Goal: Answer question/provide support: Share knowledge or assist other users

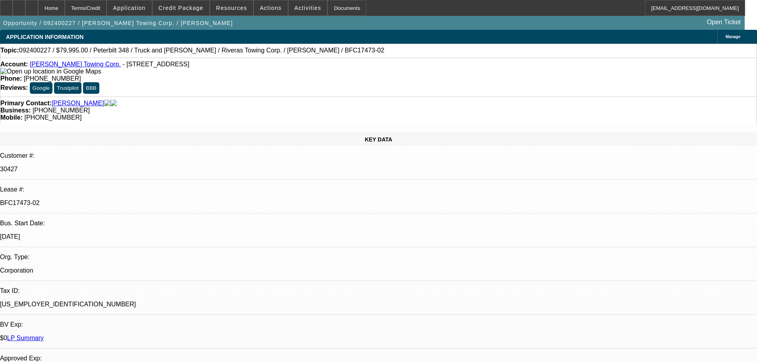
select select "0"
select select "2"
select select "0"
select select "6"
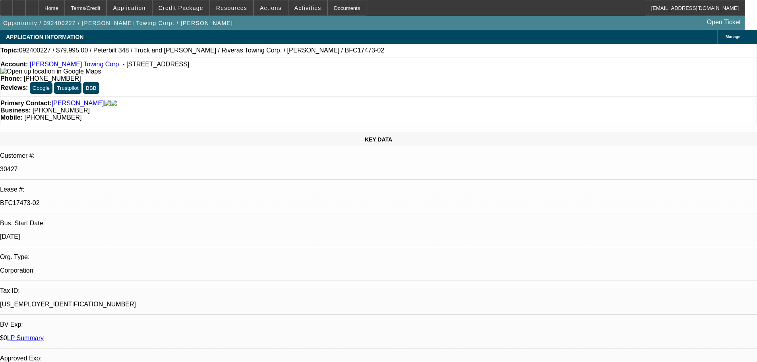
select select "0"
select select "6"
select select "0"
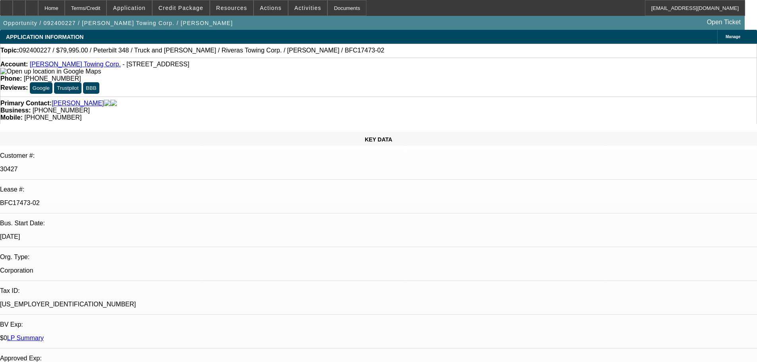
select select "0"
select select "6"
select select "0"
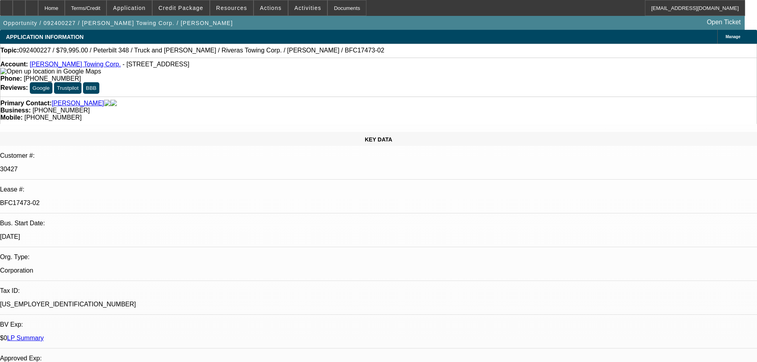
select select "0"
select select "6"
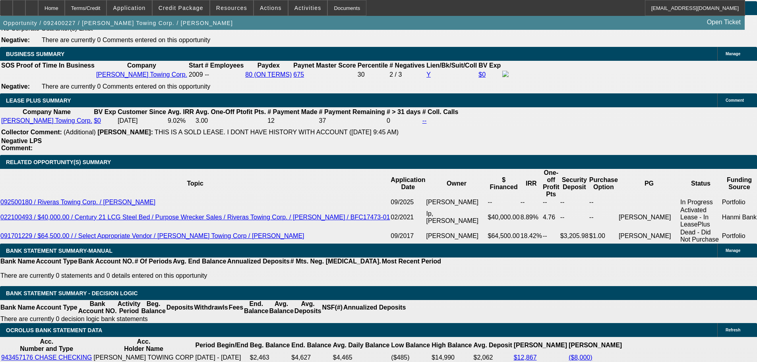
scroll to position [882, 0]
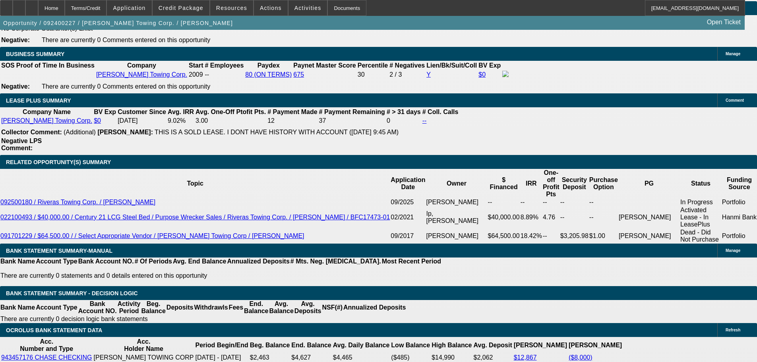
scroll to position [1160, 0]
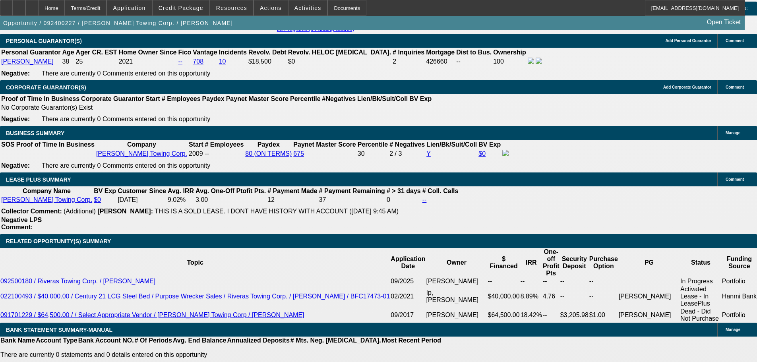
scroll to position [1244, 0]
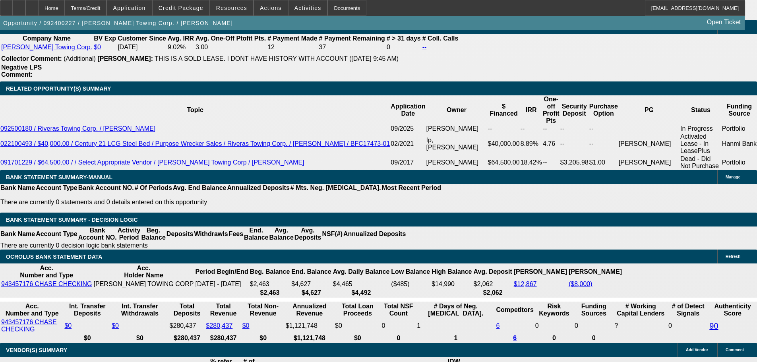
scroll to position [1403, 0]
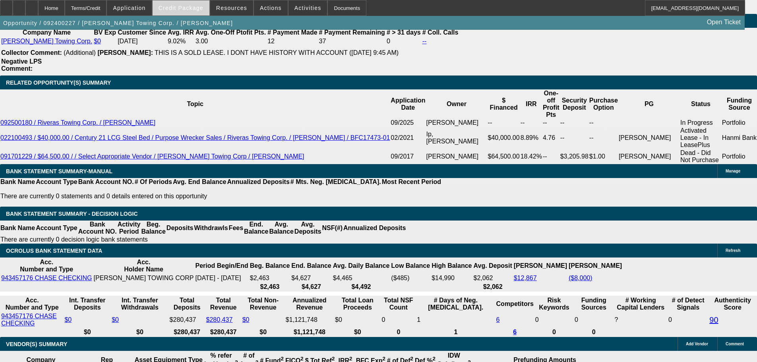
click at [182, 9] on span "Credit Package" at bounding box center [181, 8] width 45 height 6
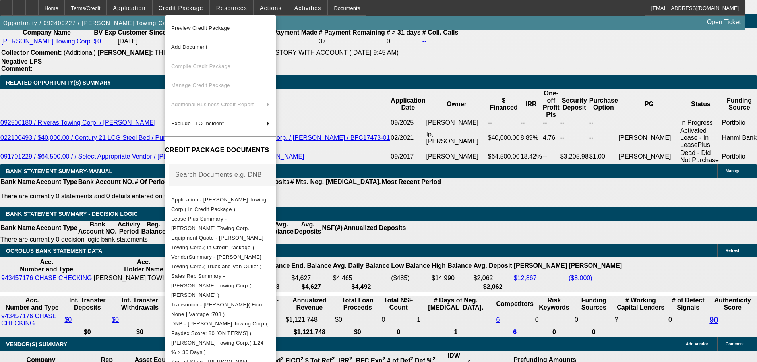
click at [77, 188] on div at bounding box center [378, 181] width 757 height 362
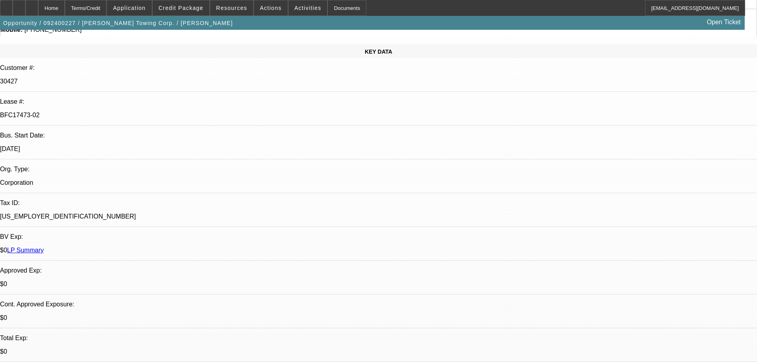
scroll to position [79, 0]
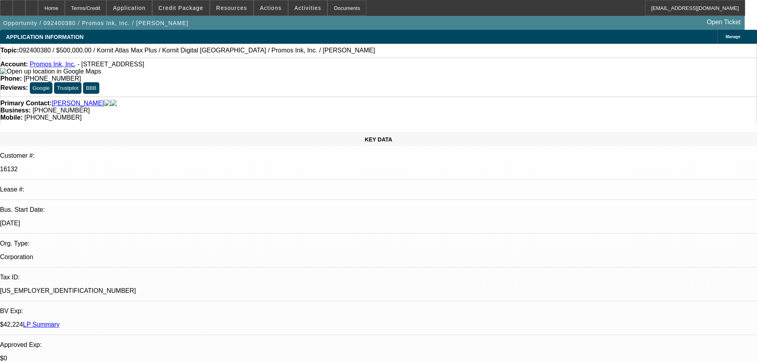
select select "0"
select select "2"
select select "0"
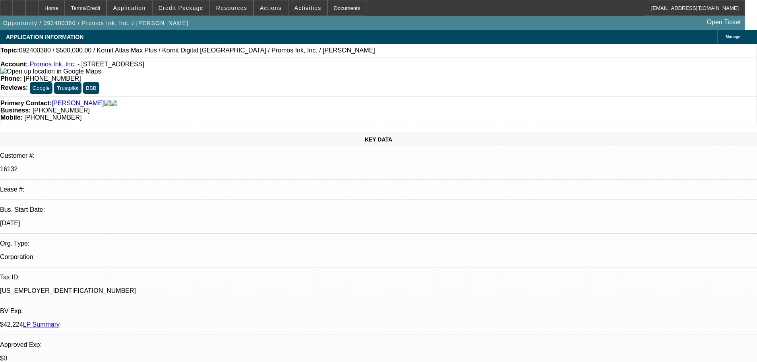
select select "0"
select select "2"
select select "0"
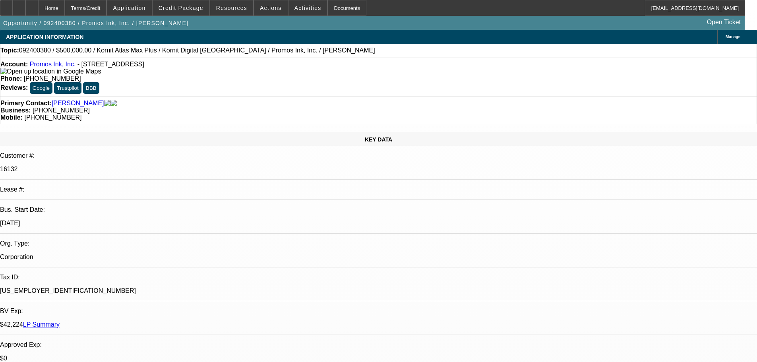
select select "0"
select select "2"
select select "0"
select select "3"
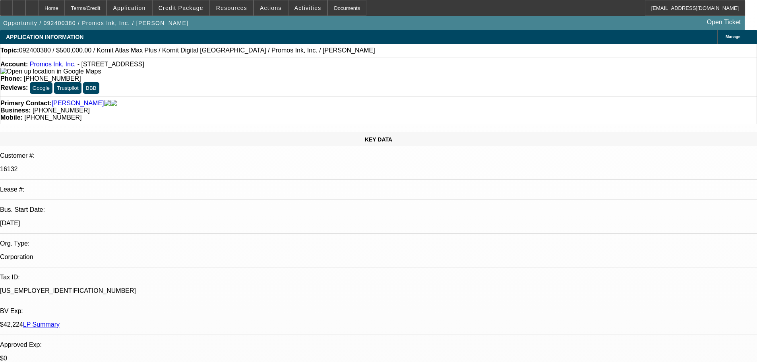
select select "0"
select select "2"
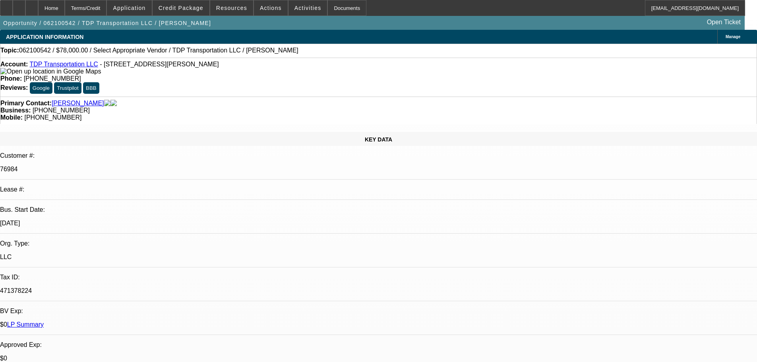
select select "0"
select select "2"
select select "0.1"
click at [44, 321] on link "LP Summary" at bounding box center [25, 324] width 37 height 7
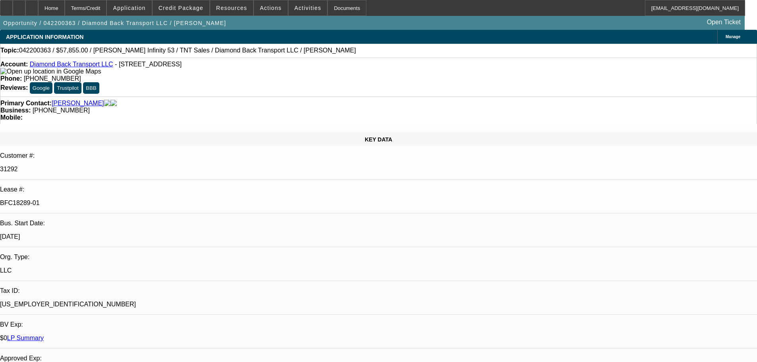
select select "2"
select select "0"
select select "6"
select select "2"
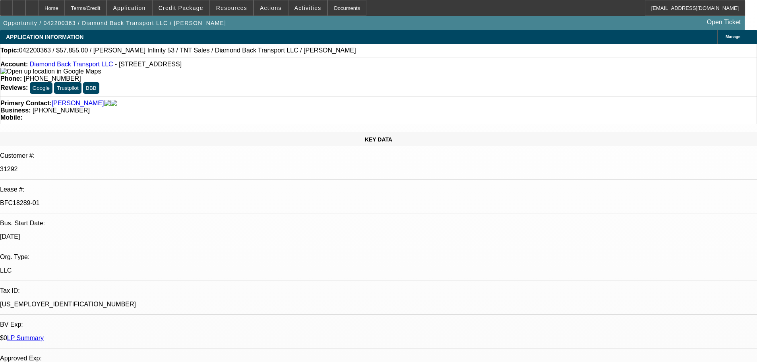
select select "2"
select select "0"
select select "6"
select select "0.15"
select select "2"
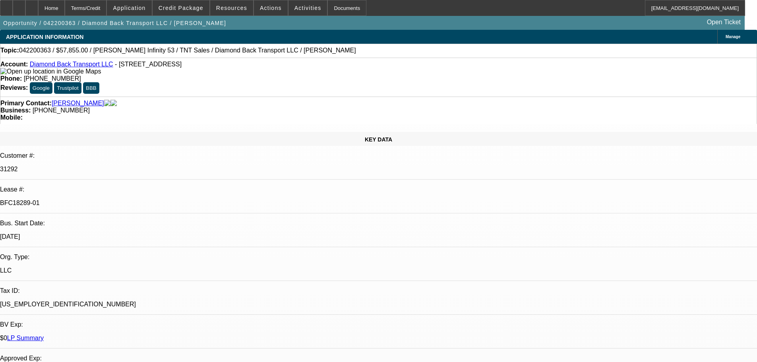
select select "2"
select select "0"
select select "6"
select select "2"
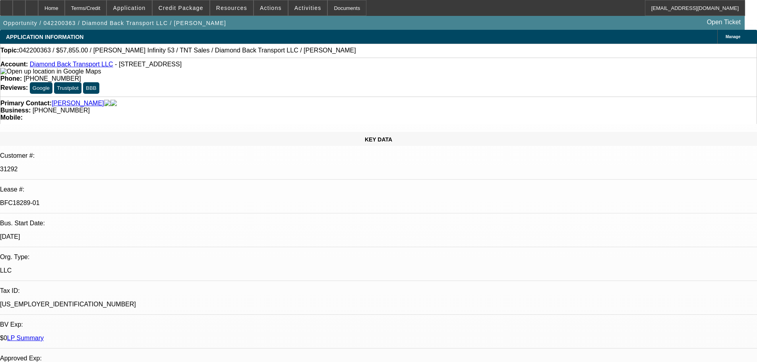
select select "0"
select select "6"
click at [44, 335] on link "LP Summary" at bounding box center [25, 338] width 37 height 7
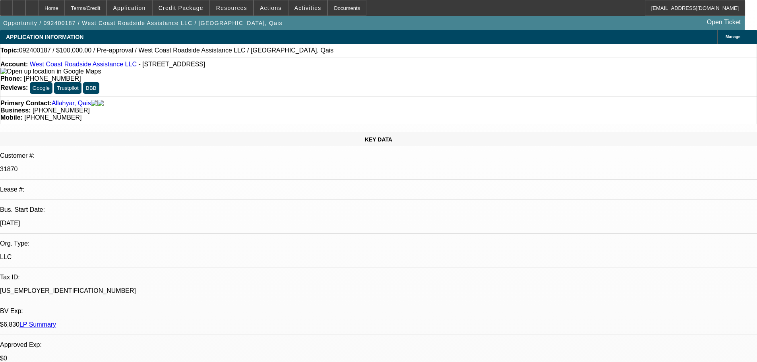
select select "0"
select select "2"
select select "0.1"
select select "4"
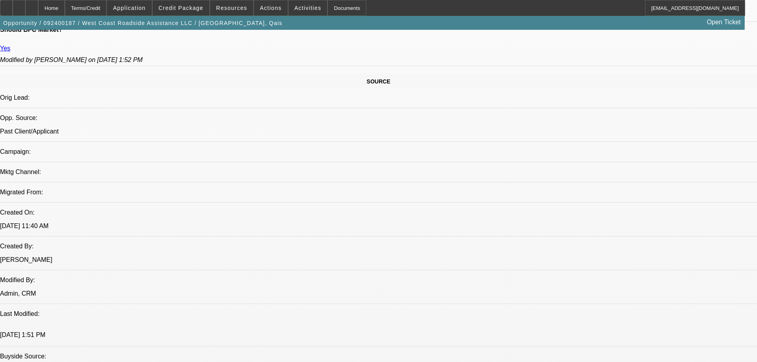
scroll to position [457, 0]
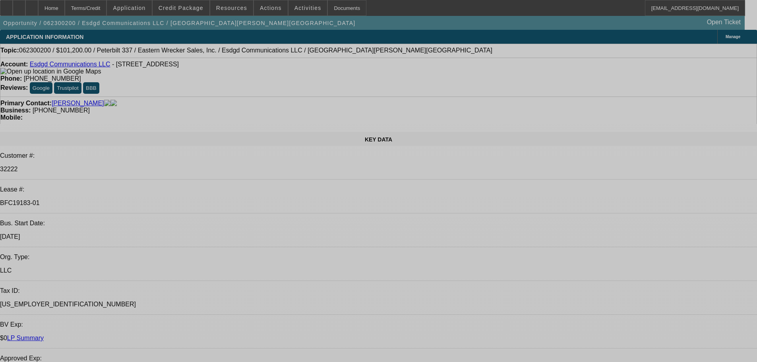
select select "0"
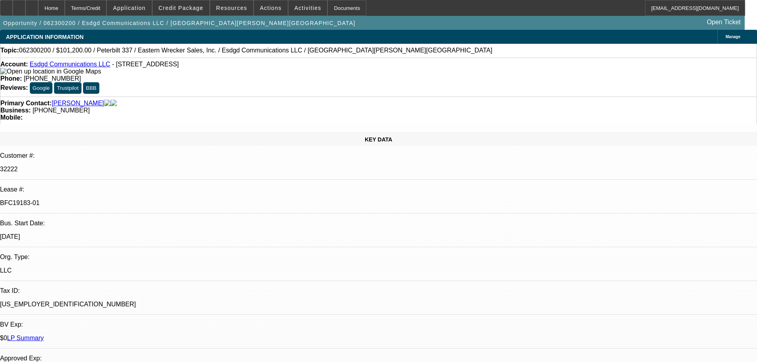
select select "2"
select select "0.1"
select select "4"
select select "0"
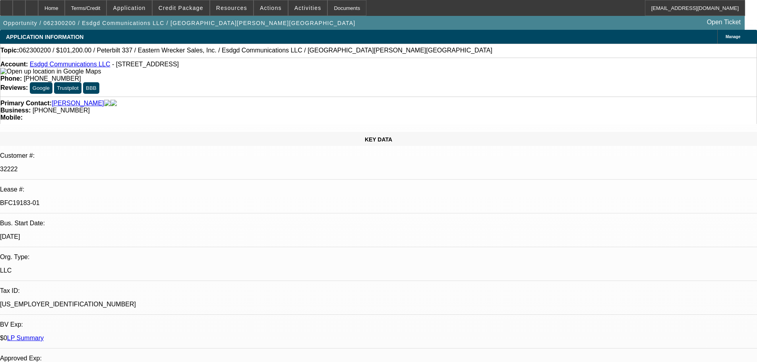
select select "2"
select select "0.1"
select select "4"
select select "0"
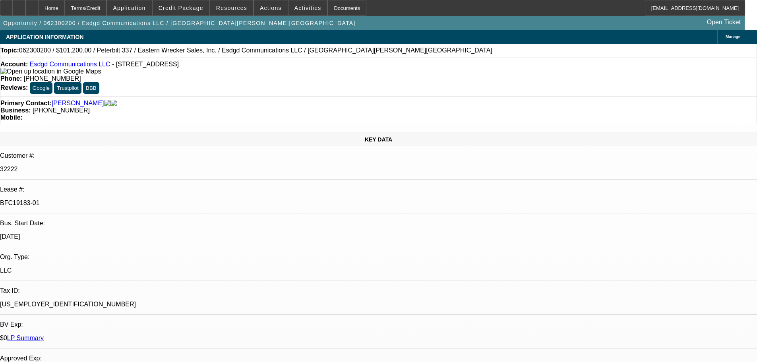
select select "2"
select select "0.1"
select select "4"
select select "0"
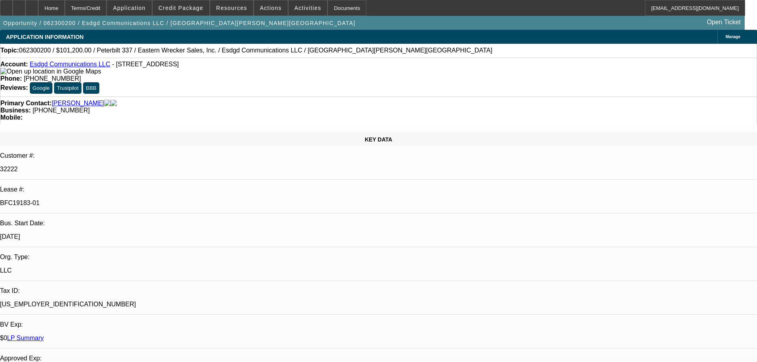
select select "2"
select select "0.1"
select select "4"
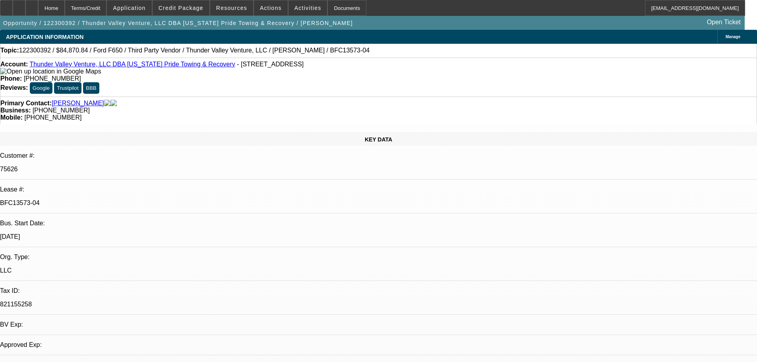
select select "0"
select select "6"
select select "0"
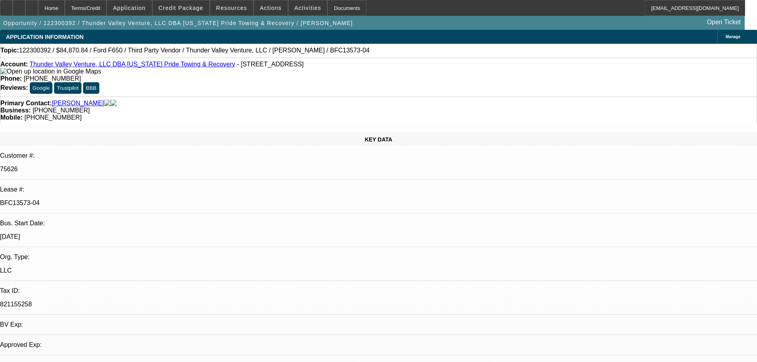
select select "0"
select select "6"
select select "0"
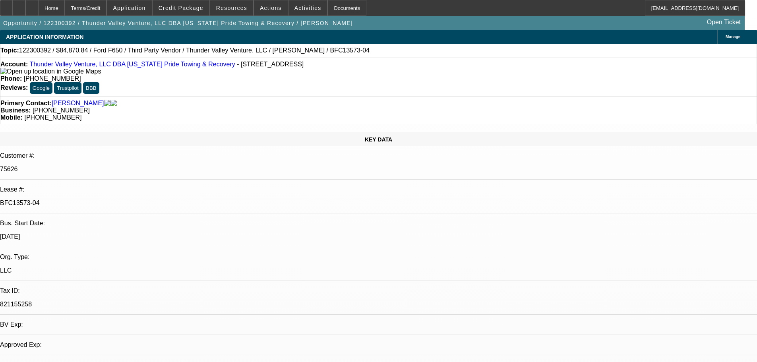
select select "0"
select select "6"
select select "0"
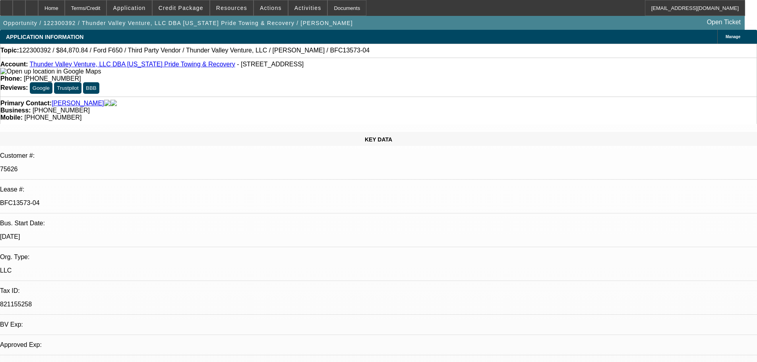
select select "6"
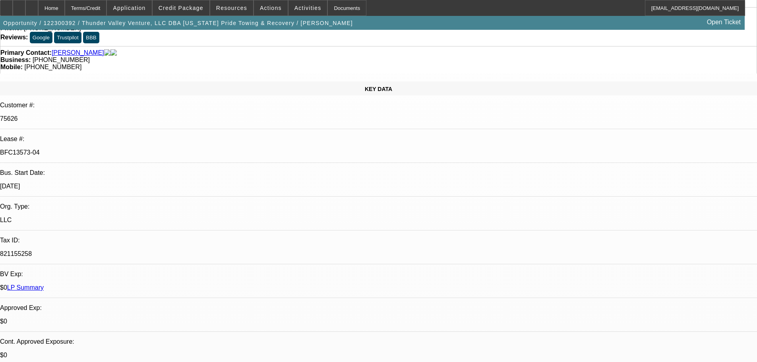
scroll to position [5, 0]
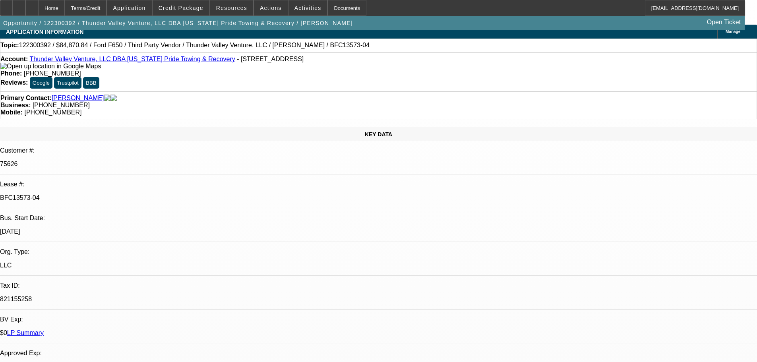
click at [44, 329] on link "LP Summary" at bounding box center [25, 332] width 37 height 7
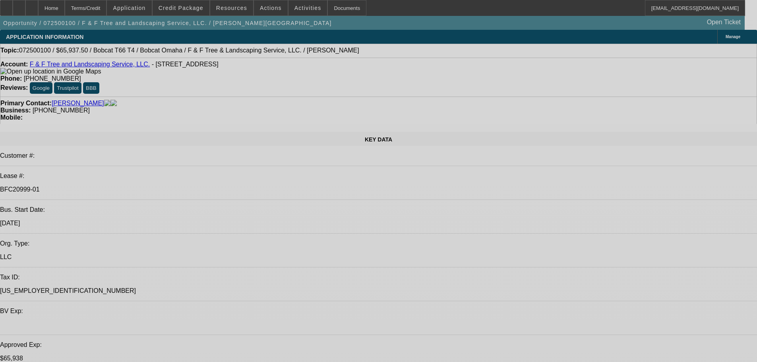
select select "0"
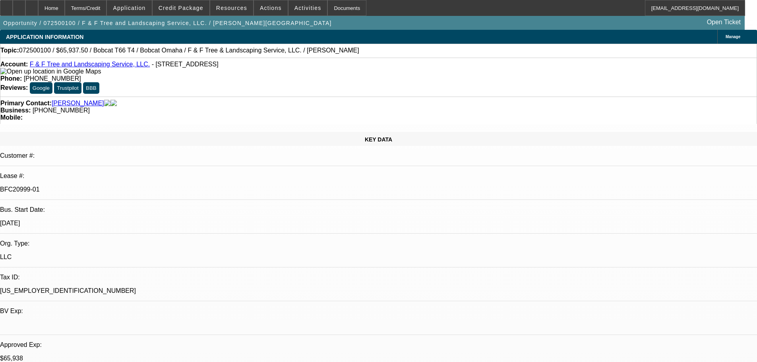
select select "0"
select select "3"
select select "0"
select select "6"
select select "0"
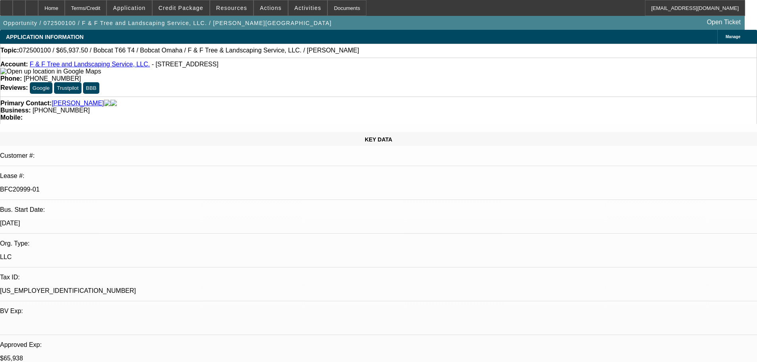
select select "0"
select select "3"
select select "0"
select select "6"
select select "0.1"
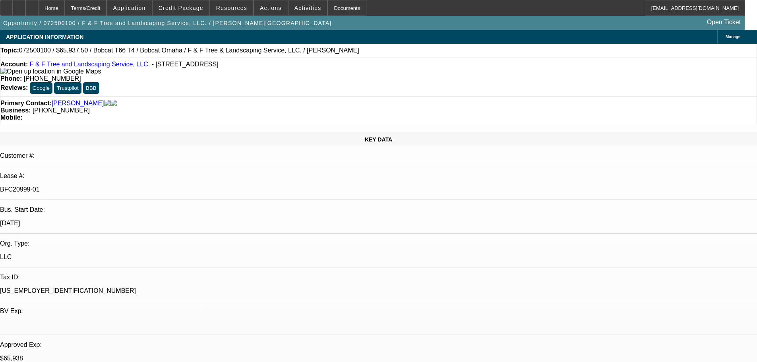
select select "0"
select select "2"
select select "0"
select select "6"
select select "0.1"
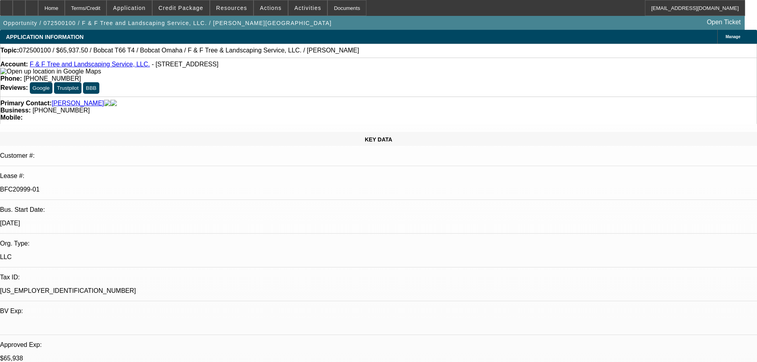
select select "0"
select select "2"
select select "0"
select select "6"
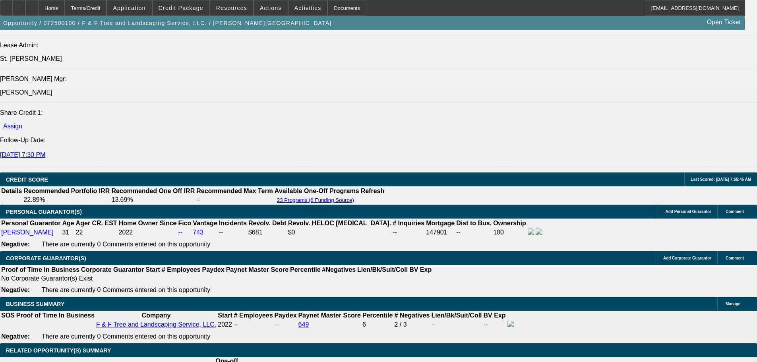
scroll to position [1099, 0]
